Goal: Information Seeking & Learning: Learn about a topic

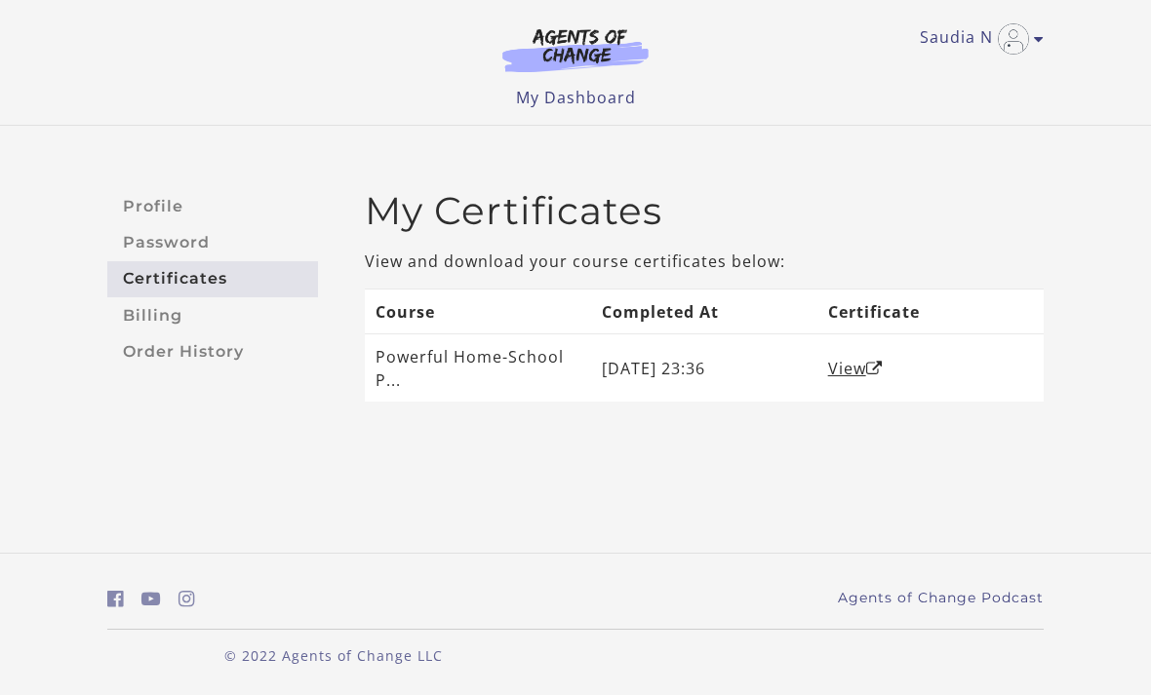
click at [230, 261] on link "Certificates" at bounding box center [212, 279] width 211 height 36
click at [958, 26] on link "Saudia N" at bounding box center [977, 38] width 114 height 31
click at [1080, 218] on div "Profile Password Certificates Billing Order History My Certificates View and do…" at bounding box center [575, 311] width 1151 height 371
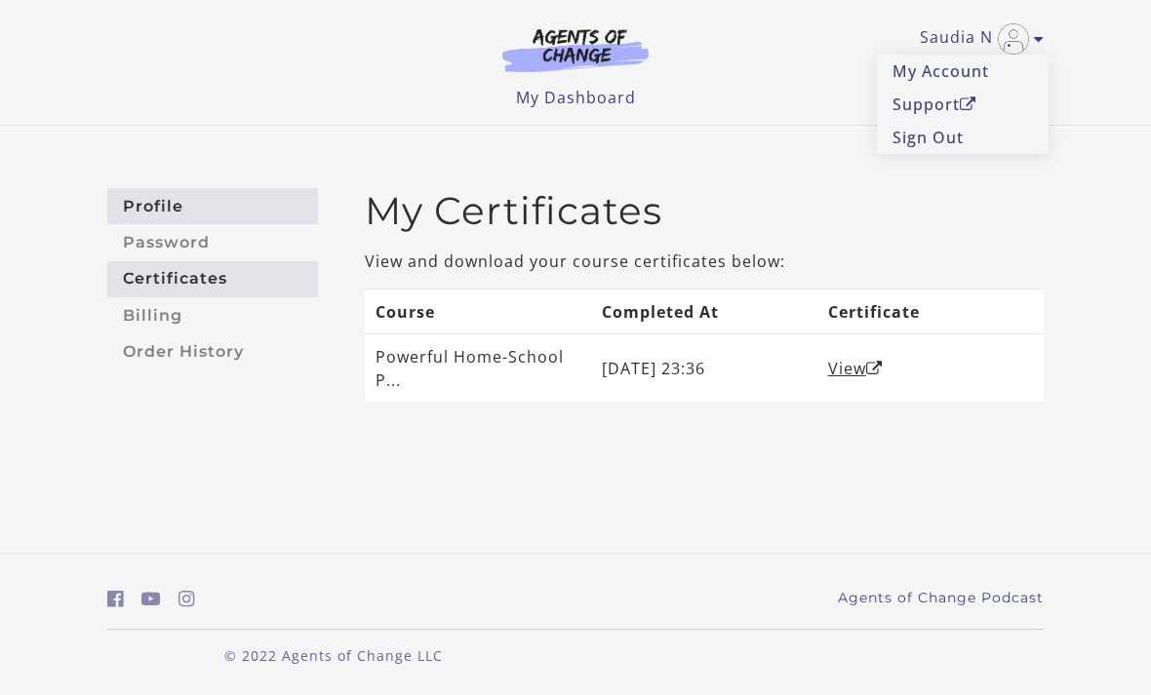
click at [167, 197] on link "Profile" at bounding box center [212, 206] width 211 height 36
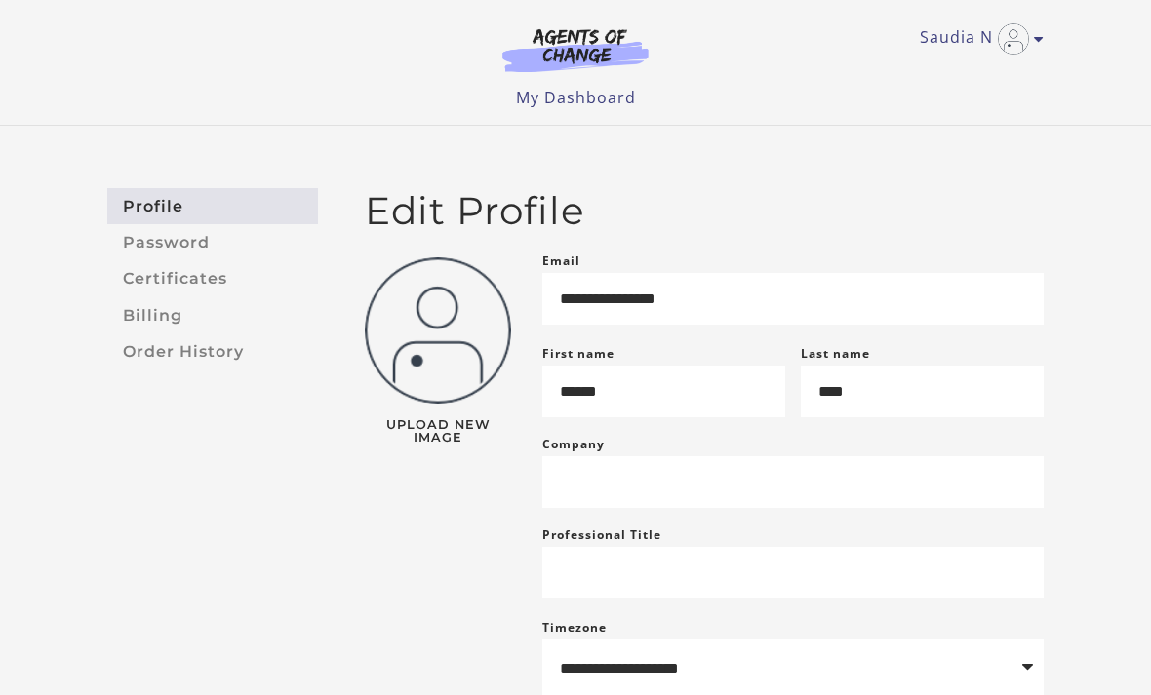
click at [559, 60] on img at bounding box center [575, 49] width 187 height 45
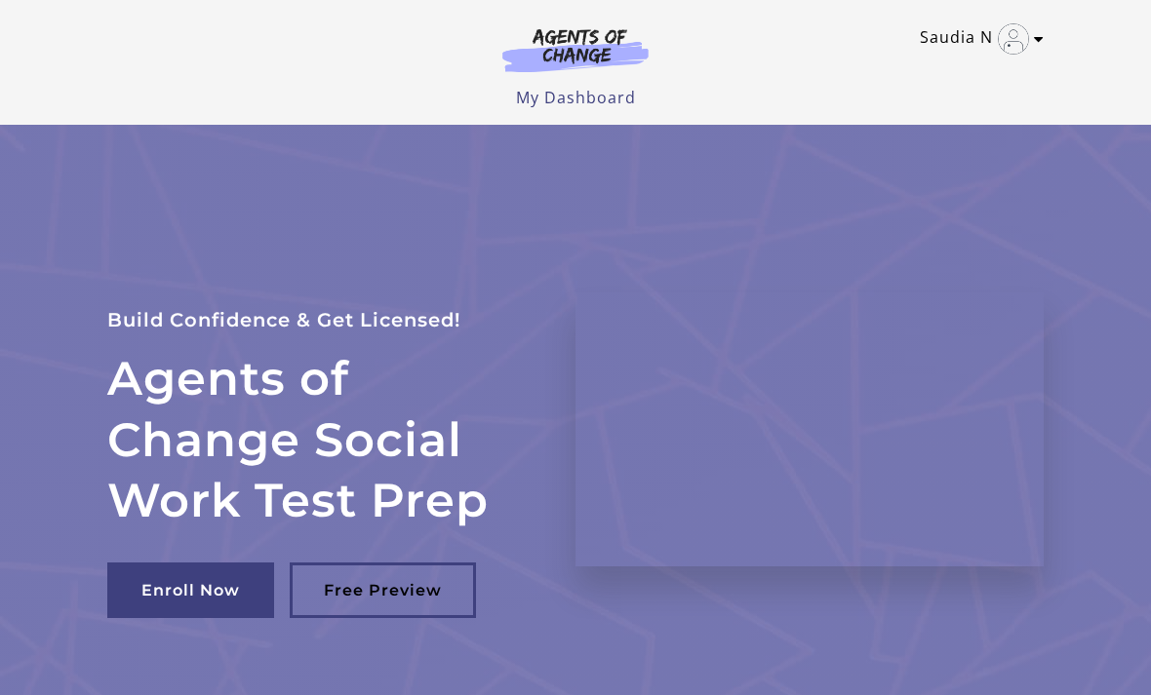
click at [1041, 35] on icon "Toggle menu" at bounding box center [1039, 39] width 10 height 16
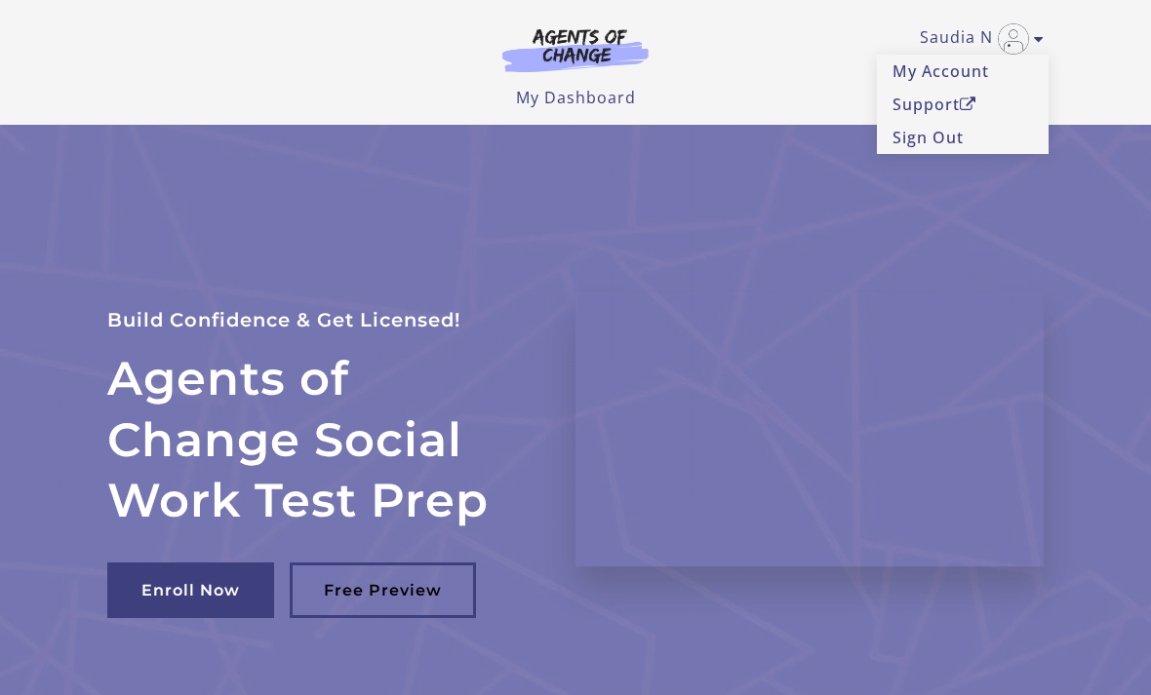
click at [1098, 77] on header "Saudia N My Account Support Sign Out Toggle menu Menu My Dashboard My Account S…" at bounding box center [575, 62] width 1151 height 125
click at [933, 24] on link "Saudia N" at bounding box center [977, 38] width 114 height 31
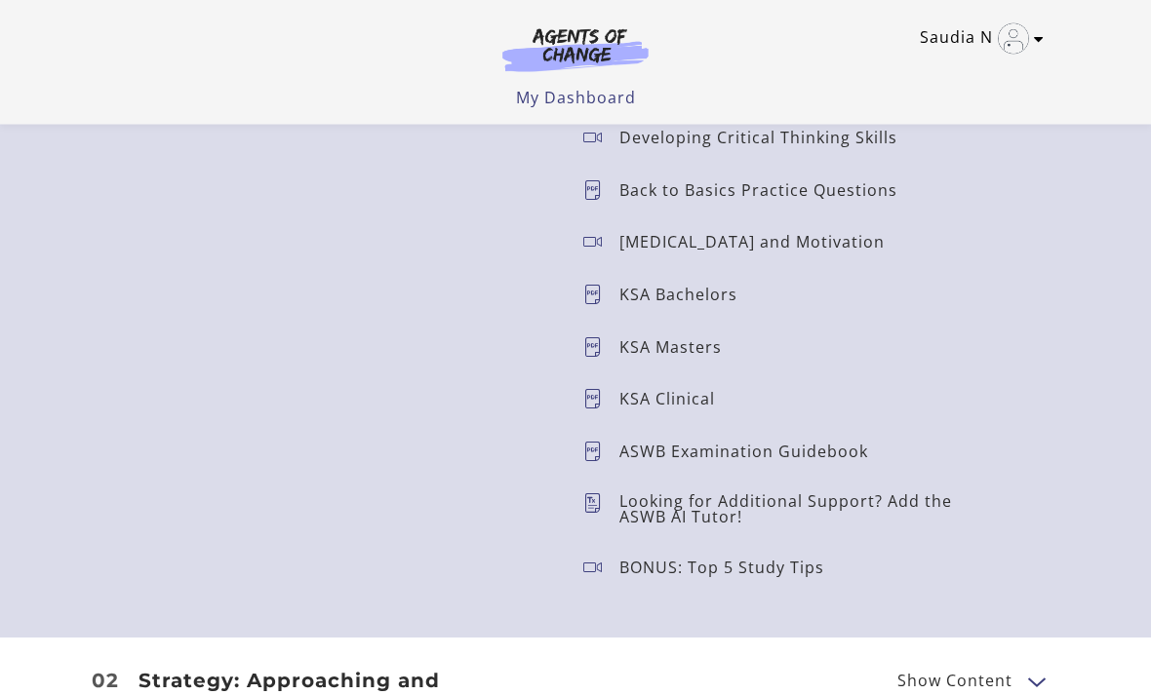
scroll to position [2284, 0]
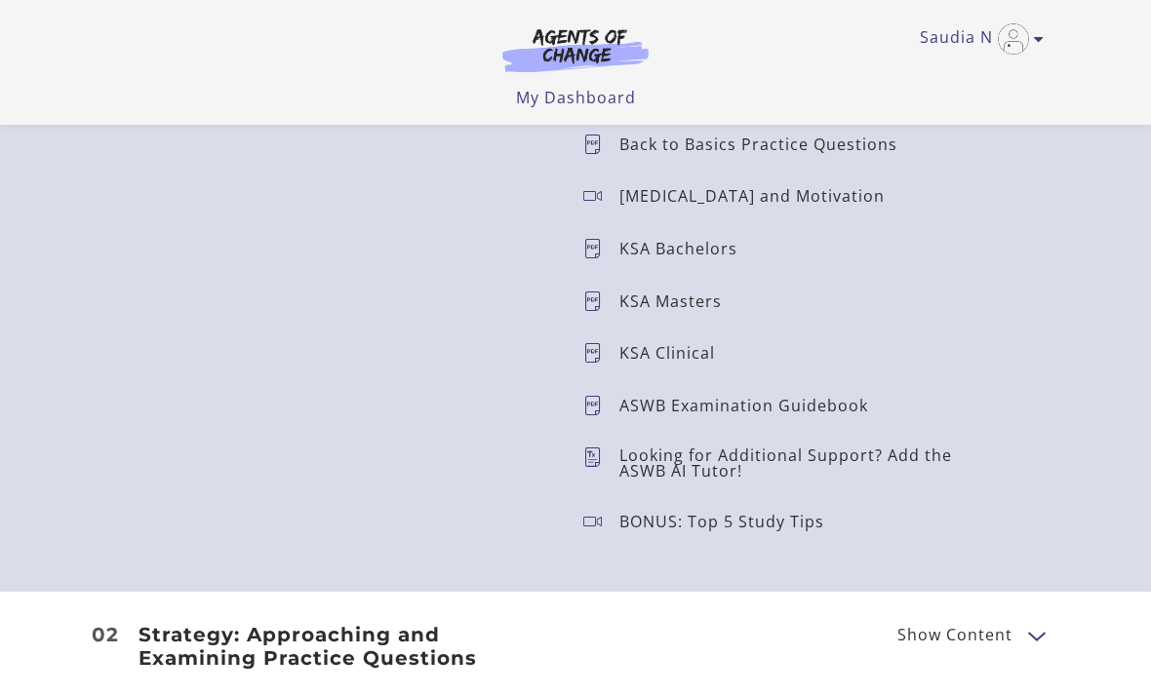
click at [645, 361] on p "KSA Clinical" at bounding box center [674, 353] width 111 height 16
click at [655, 295] on p "KSA Masters" at bounding box center [678, 302] width 118 height 16
click at [597, 298] on icon at bounding box center [601, 302] width 36 height 20
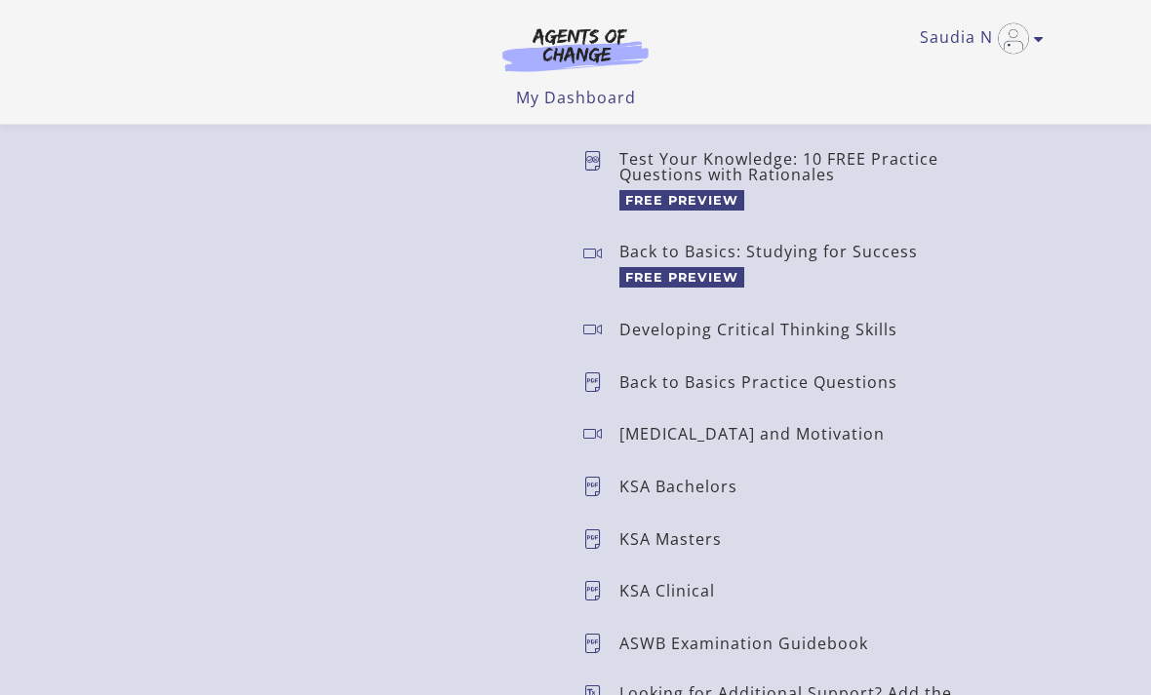
scroll to position [2032, 0]
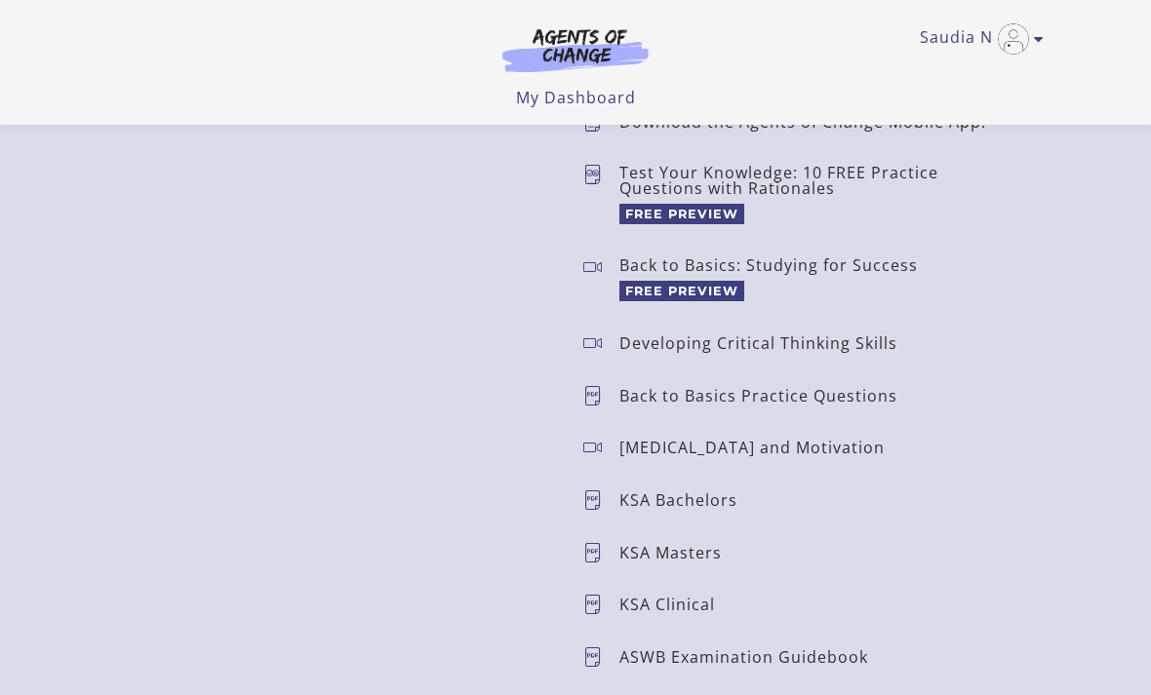
click at [704, 347] on p "Developing Critical Thinking Skills" at bounding box center [766, 344] width 294 height 16
click at [593, 357] on span "Developing Critical Thinking Skills" at bounding box center [797, 343] width 429 height 27
click at [599, 350] on icon at bounding box center [601, 344] width 36 height 20
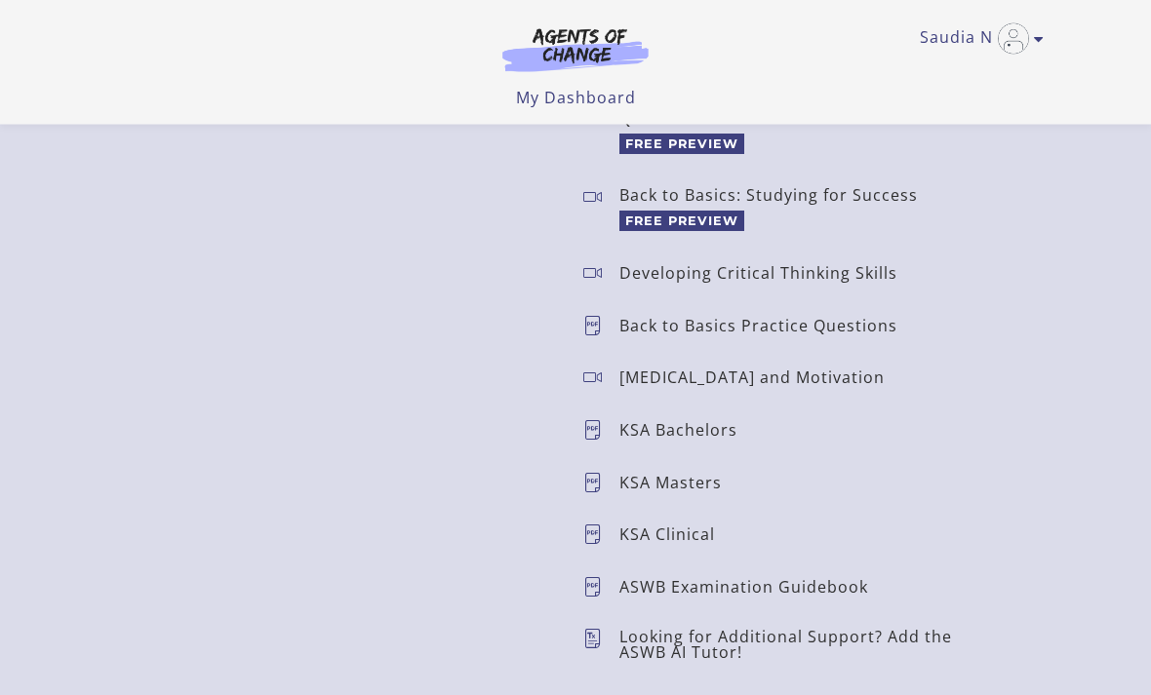
scroll to position [2100, 0]
click at [690, 493] on p "KSA Masters" at bounding box center [678, 485] width 118 height 16
click at [672, 493] on p "KSA Masters" at bounding box center [678, 485] width 118 height 16
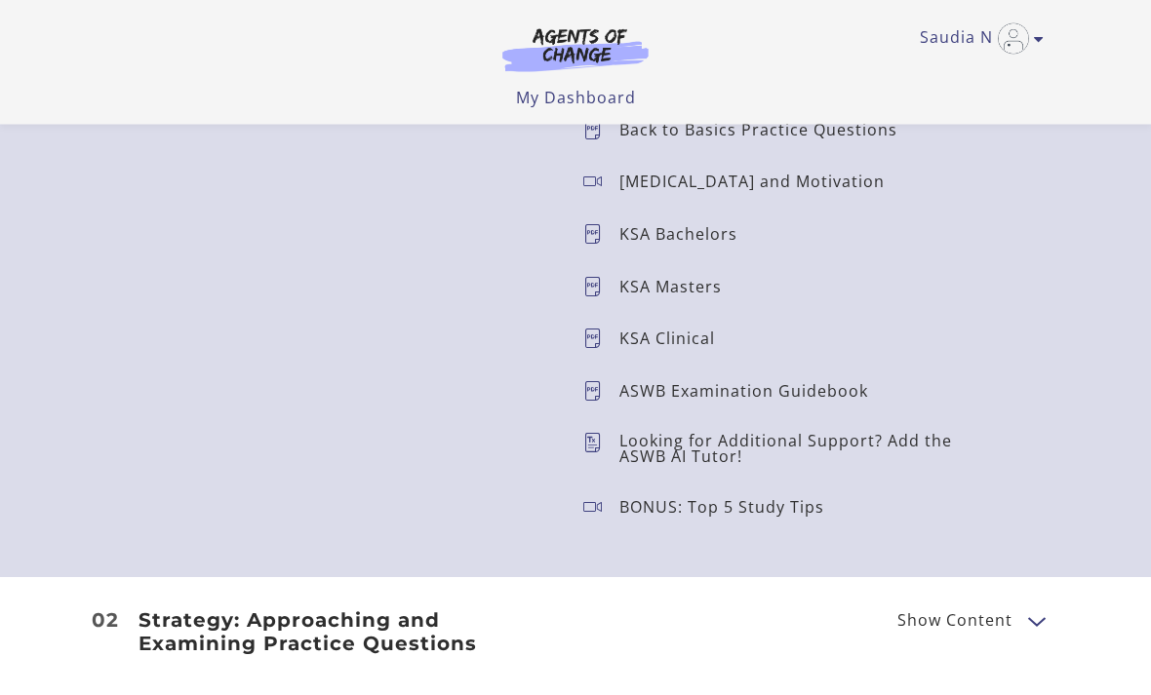
scroll to position [2297, 0]
click at [600, 298] on icon at bounding box center [601, 288] width 36 height 20
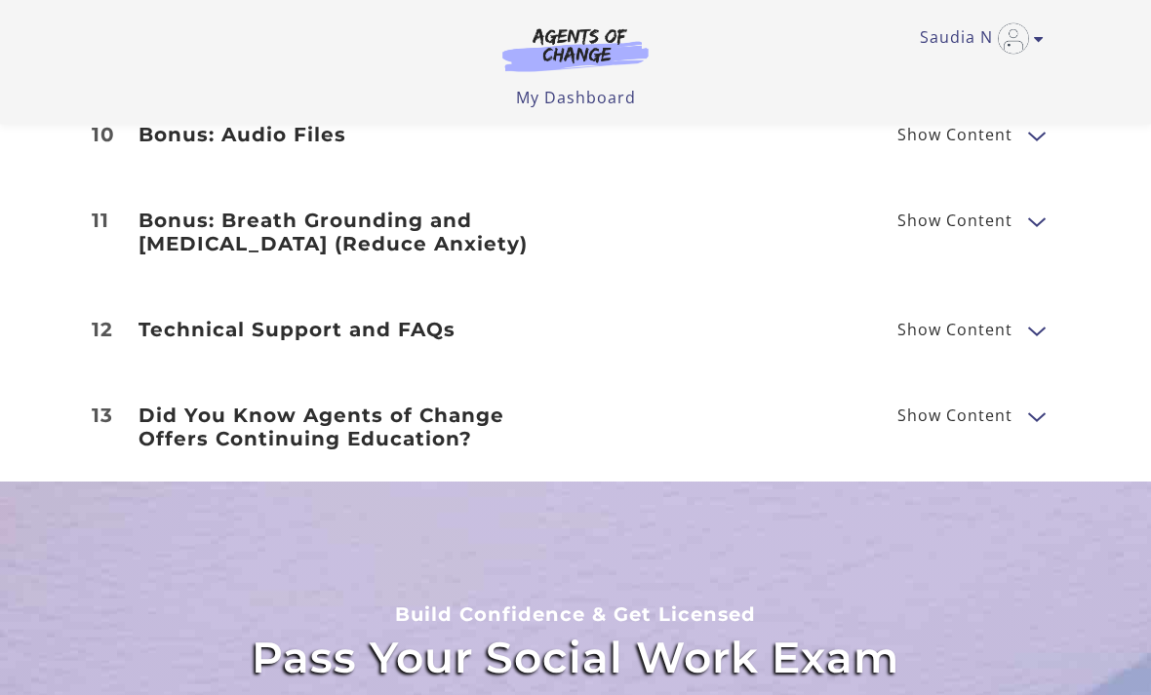
scroll to position [3710, 0]
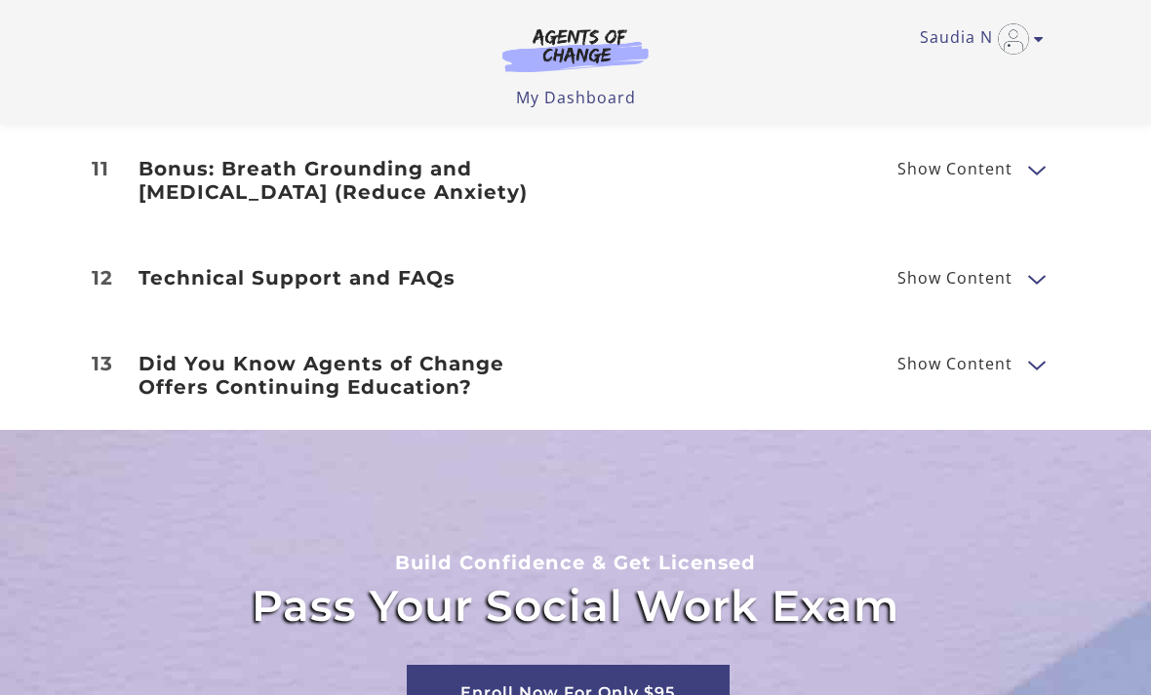
click at [386, 394] on h3 "Did You Know Agents of Change Offers Continuing Education?" at bounding box center [346, 375] width 414 height 47
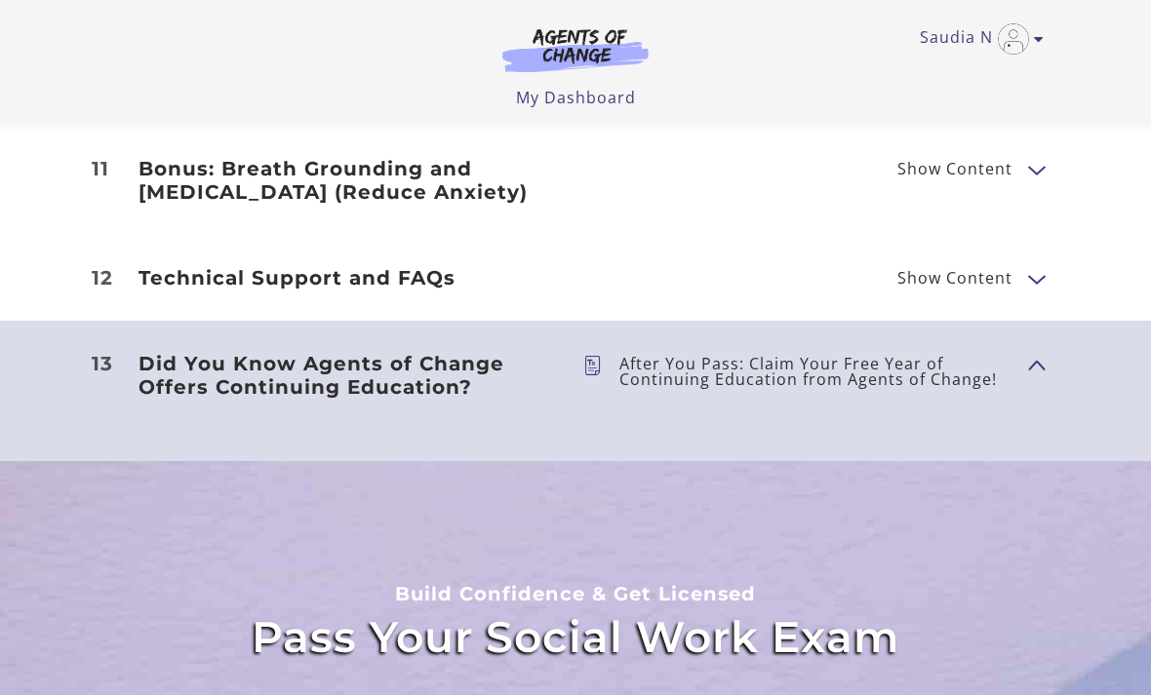
click at [708, 387] on p "After You Pass: Claim Your Free Year of Continuing Education from Agents of Cha…" at bounding box center [815, 371] width 393 height 31
click at [591, 361] on icon at bounding box center [601, 371] width 36 height 31
click at [933, 379] on p "After You Pass: Claim Your Free Year of Continuing Education from Agents of Cha…" at bounding box center [815, 371] width 393 height 31
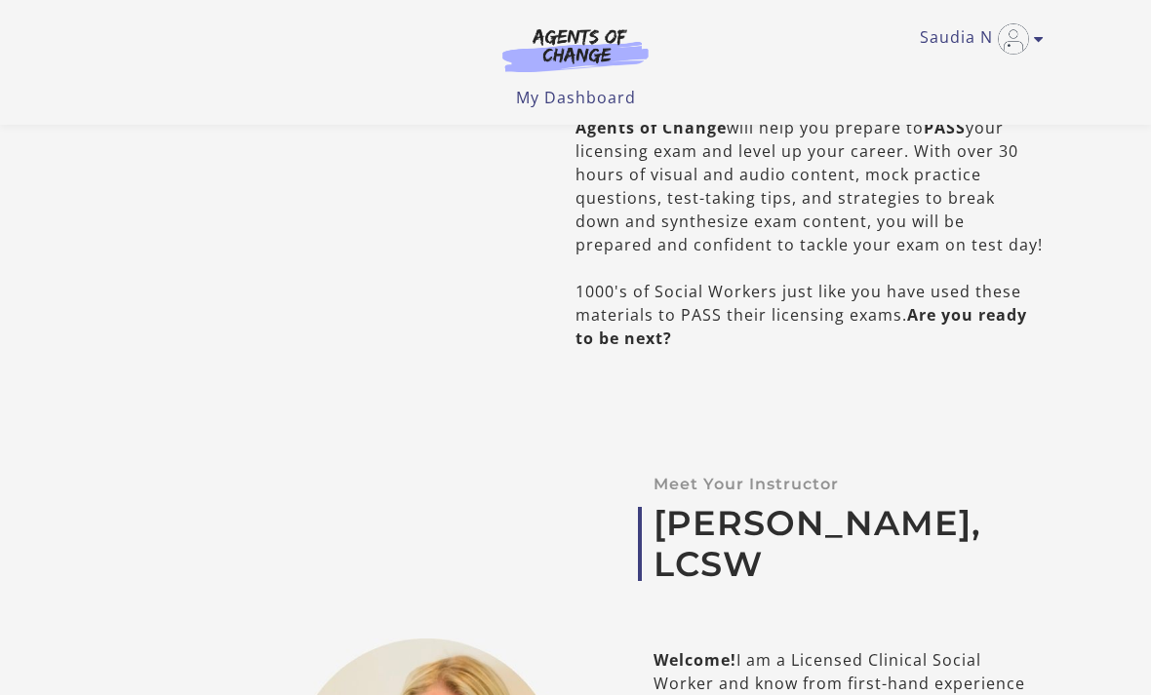
scroll to position [654, 0]
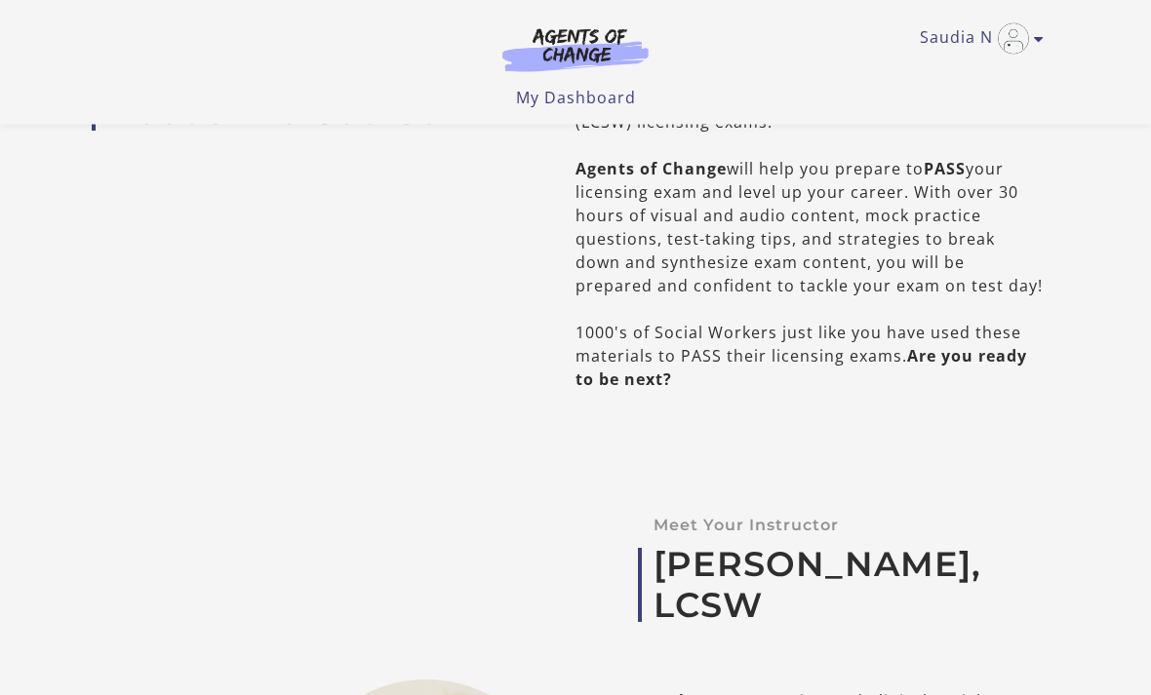
click at [595, 42] on img at bounding box center [575, 49] width 187 height 45
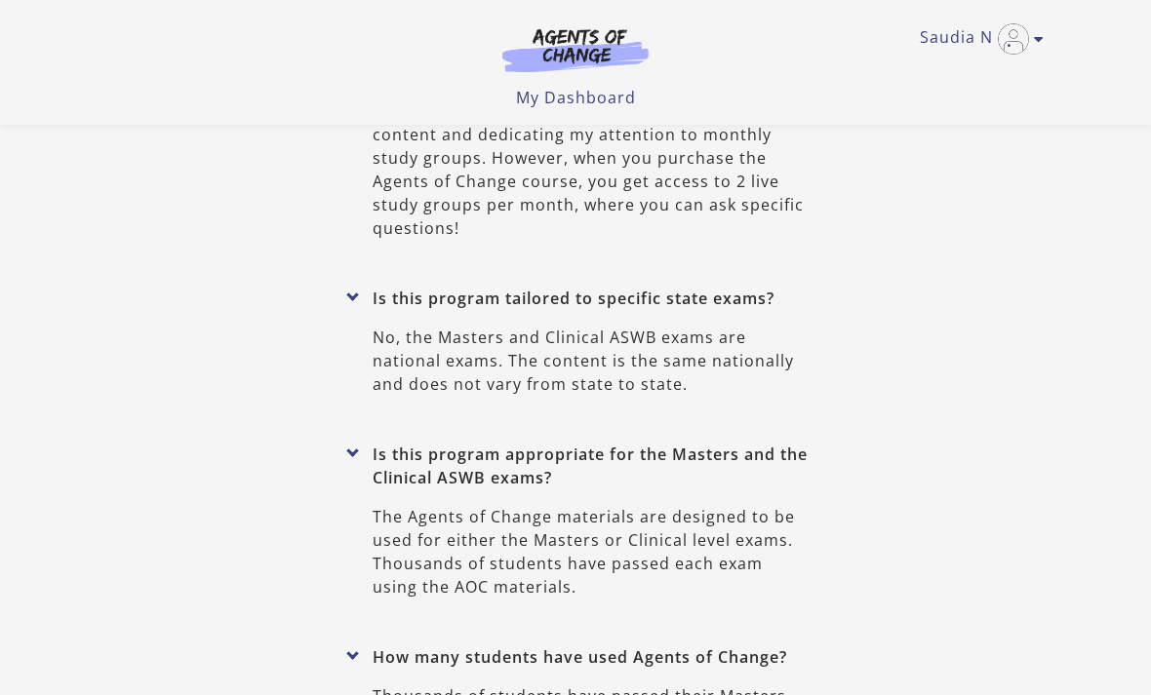
scroll to position [9597, 0]
